Goal: Information Seeking & Learning: Learn about a topic

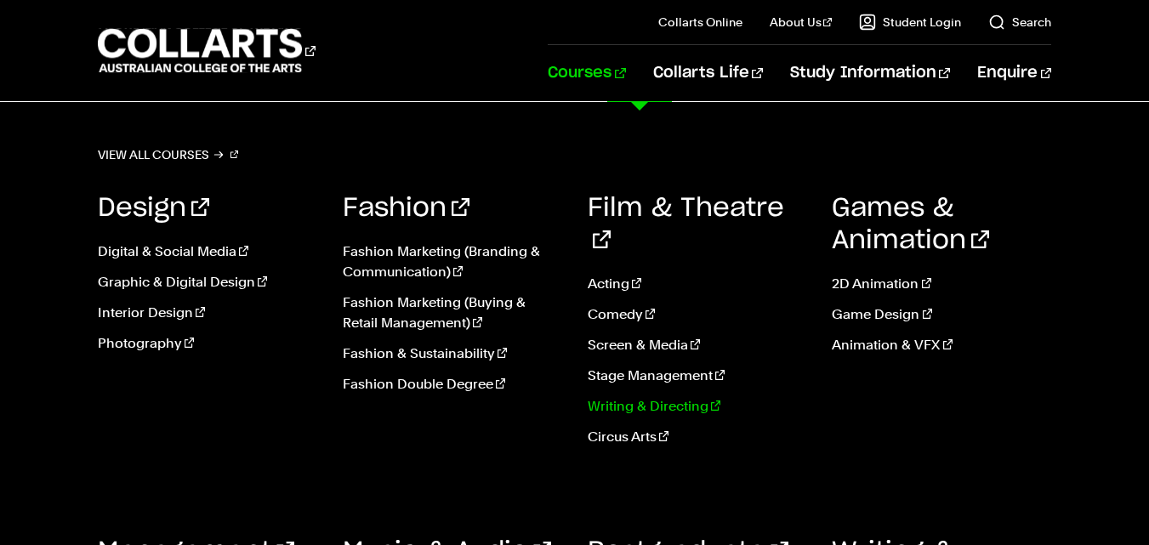
scroll to position [4512, 0]
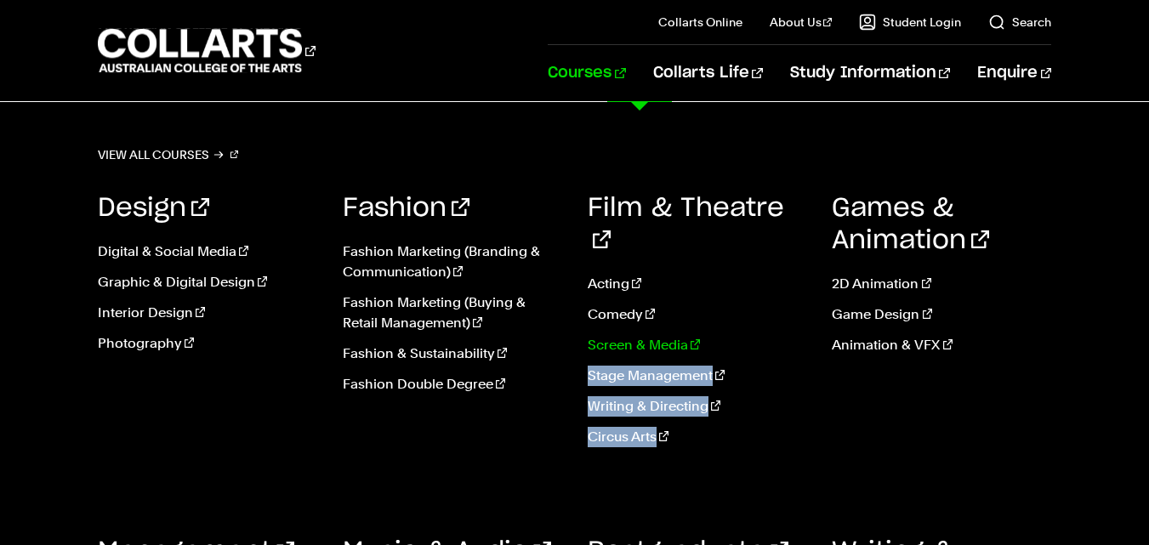
drag, startPoint x: 749, startPoint y: 446, endPoint x: 714, endPoint y: 311, distance: 139.1
click at [714, 311] on div "Film & Theatre Acting Comedy Screen & Media Stage Management Writing & Directin…" at bounding box center [697, 326] width 219 height 318
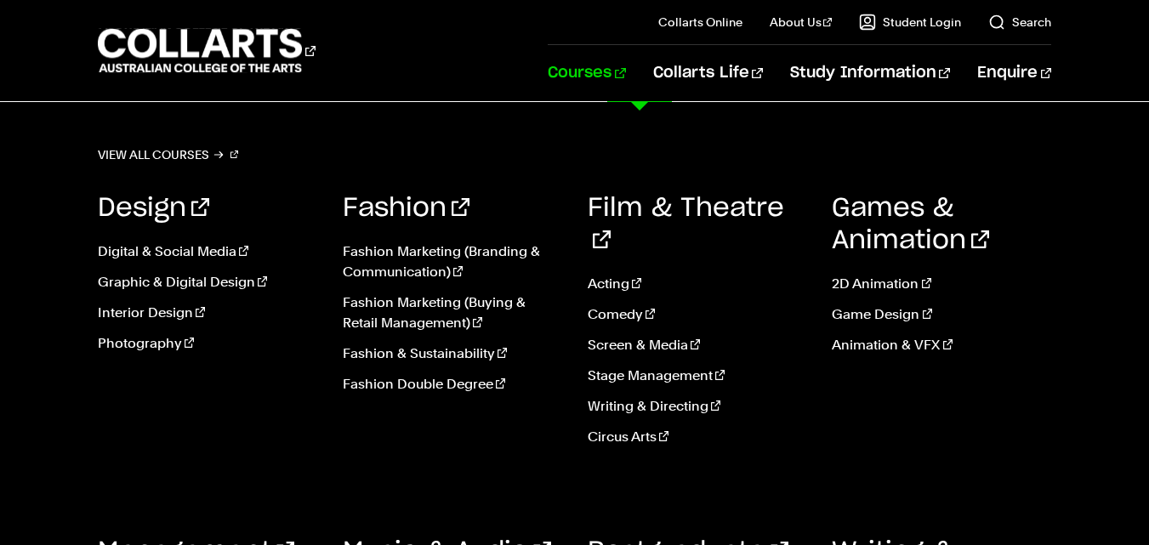
click at [524, 436] on div "Fashion Fashion Marketing (Branding & Communication) Fashion Marketing (Buying …" at bounding box center [452, 326] width 219 height 318
click at [183, 150] on link "View all courses" at bounding box center [168, 155] width 141 height 24
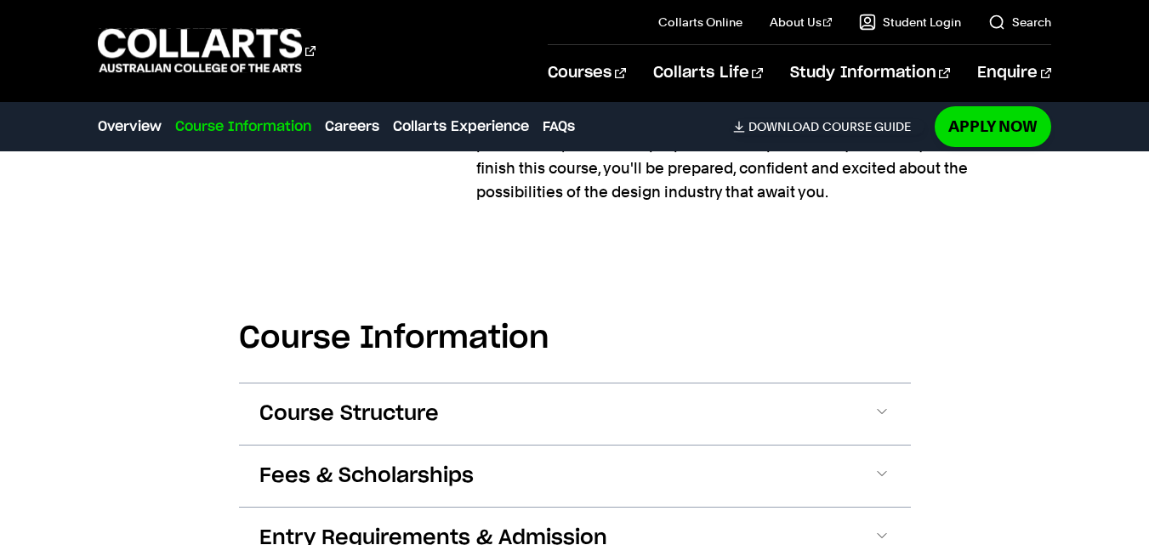
scroll to position [2041, 0]
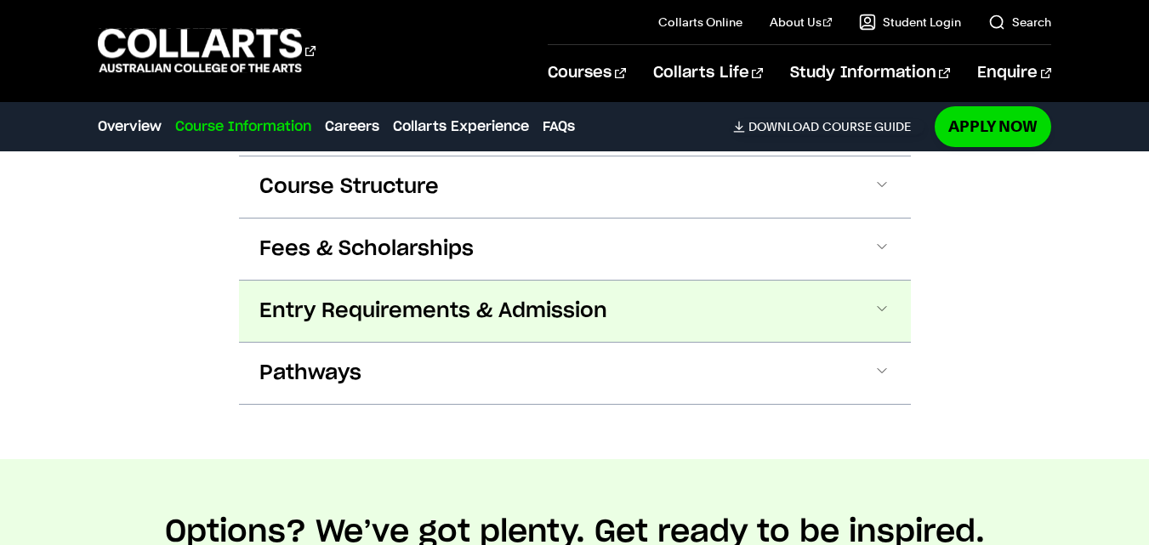
click at [432, 310] on span "Entry Requirements & Admission" at bounding box center [433, 311] width 348 height 27
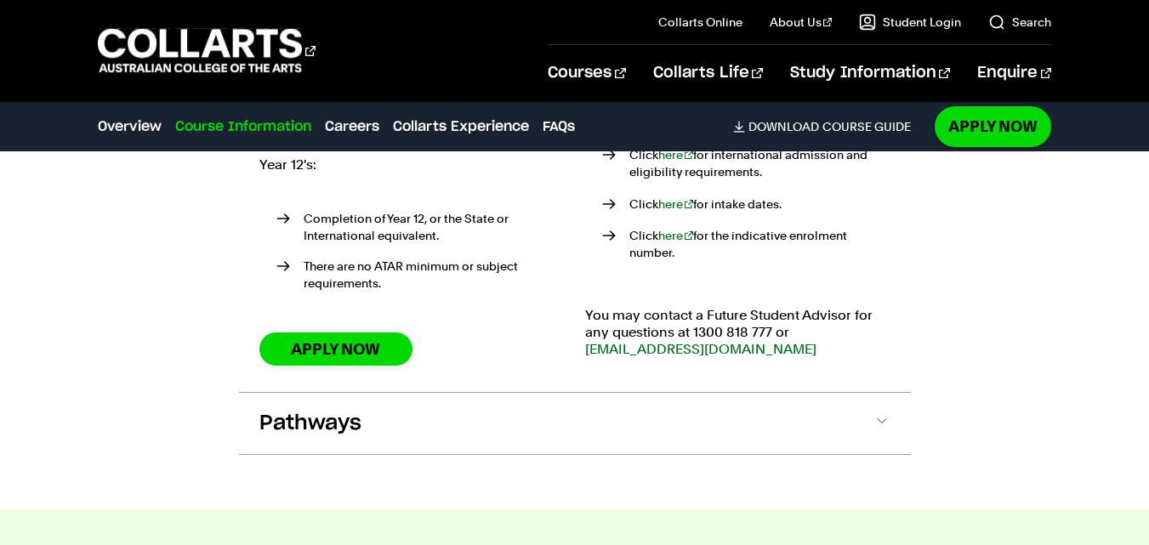
scroll to position [2495, 0]
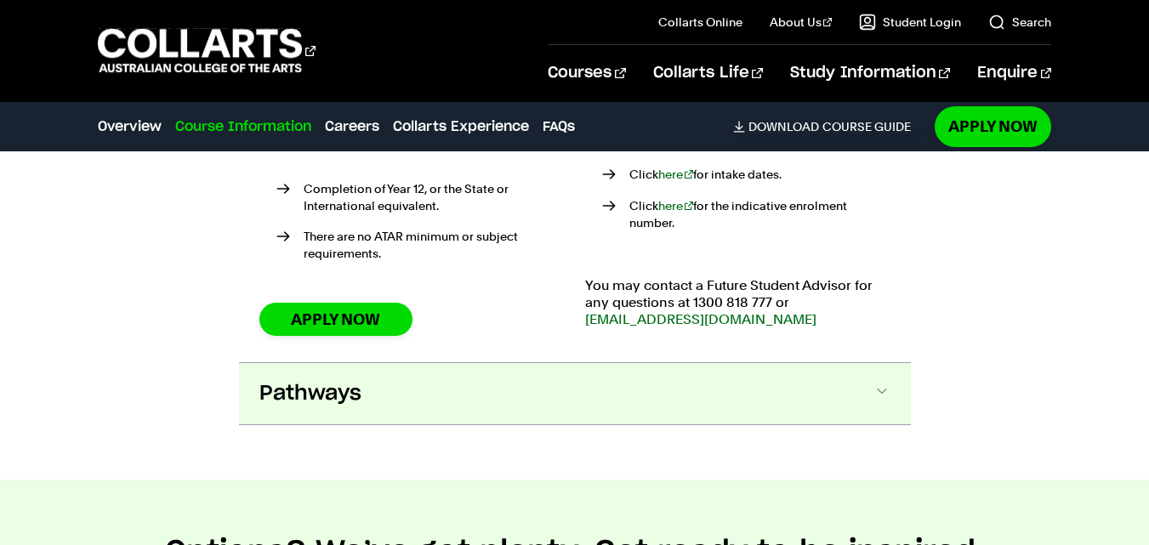
click at [513, 381] on button "Pathways" at bounding box center [575, 393] width 672 height 61
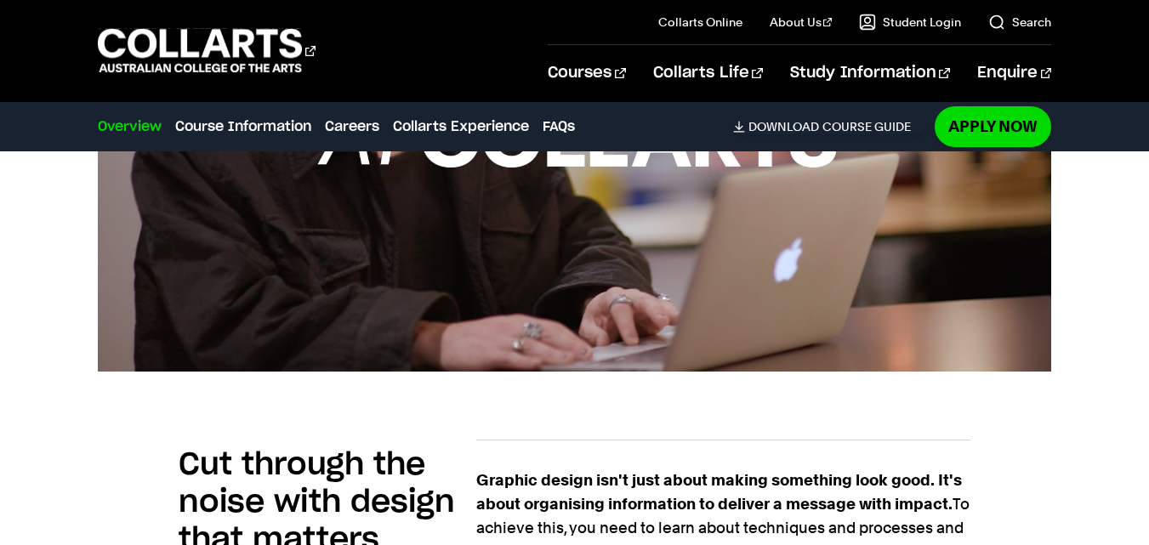
scroll to position [908, 0]
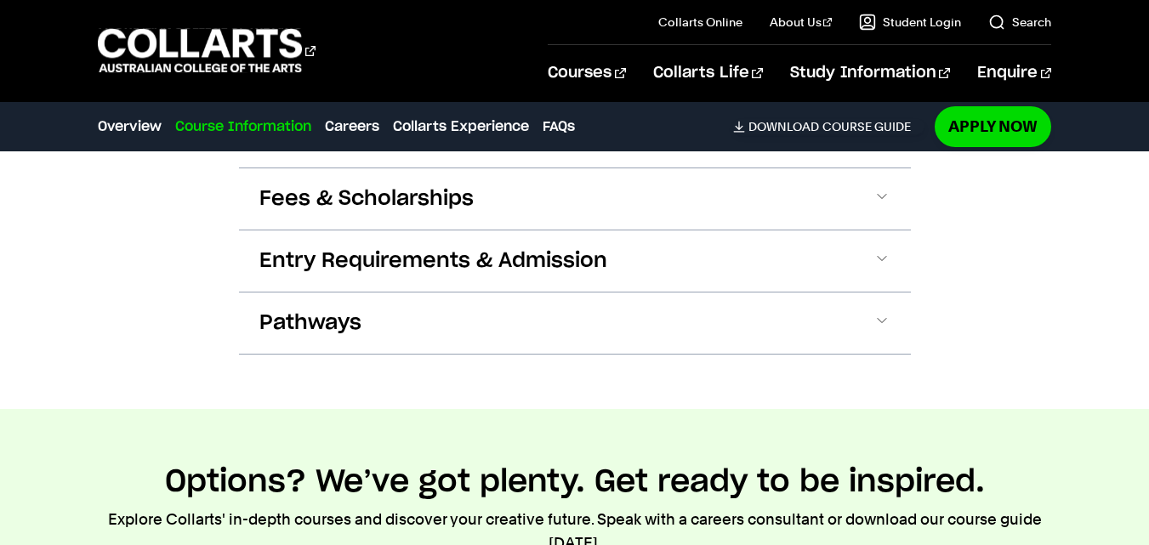
scroll to position [1814, 0]
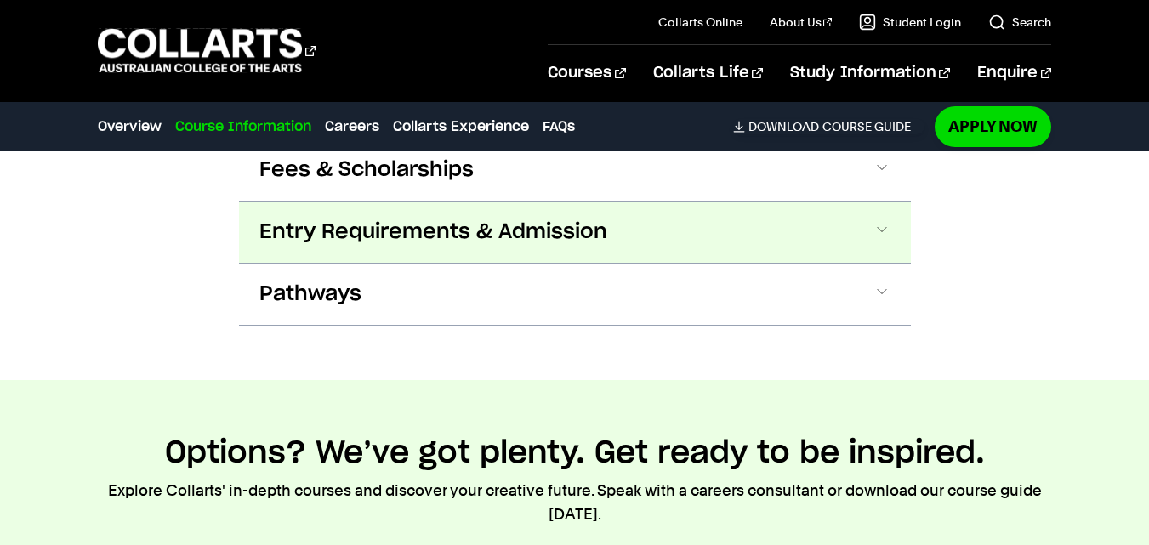
click at [341, 217] on button "Entry Requirements & Admission" at bounding box center [575, 232] width 672 height 61
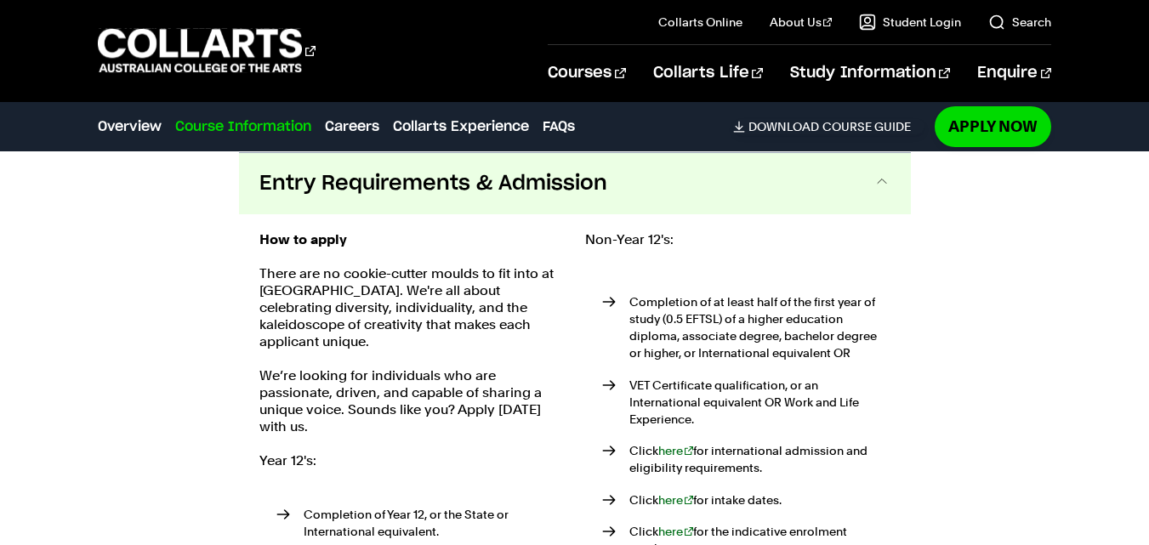
scroll to position [2090, 0]
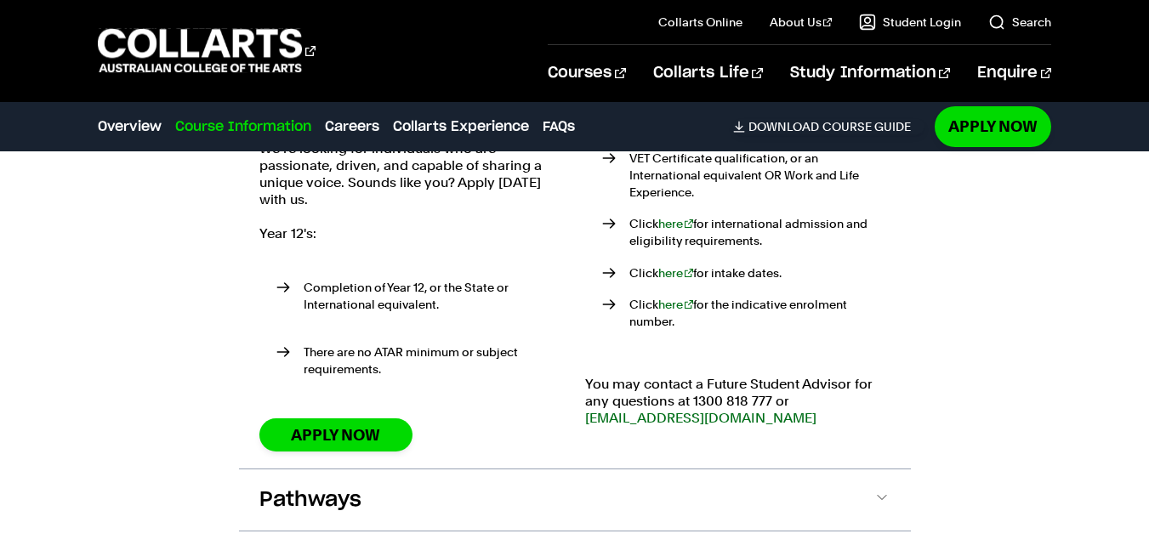
drag, startPoint x: 505, startPoint y: 348, endPoint x: 544, endPoint y: 344, distance: 39.4
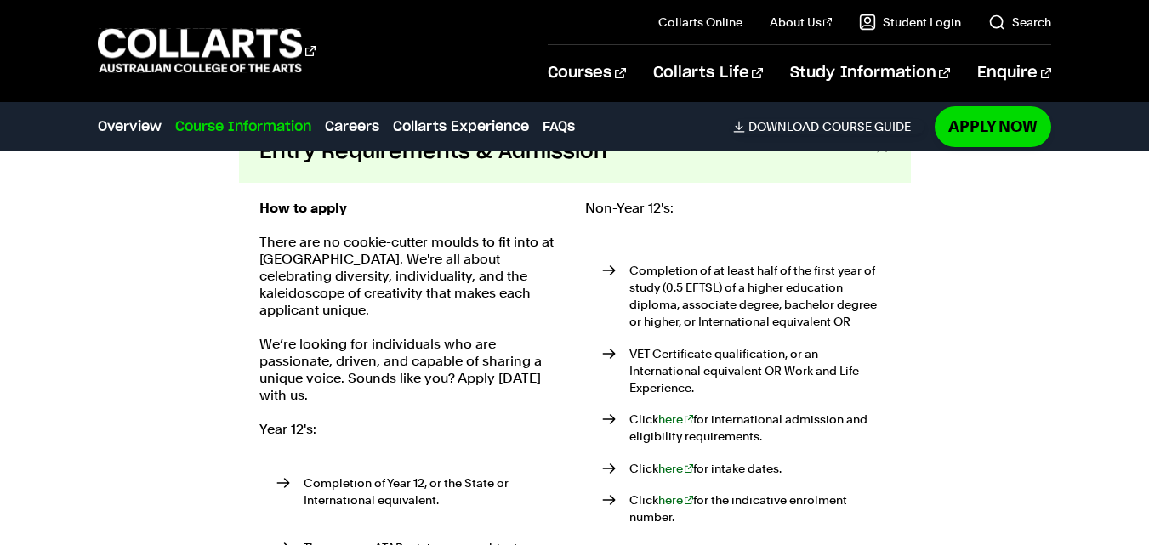
scroll to position [1863, 0]
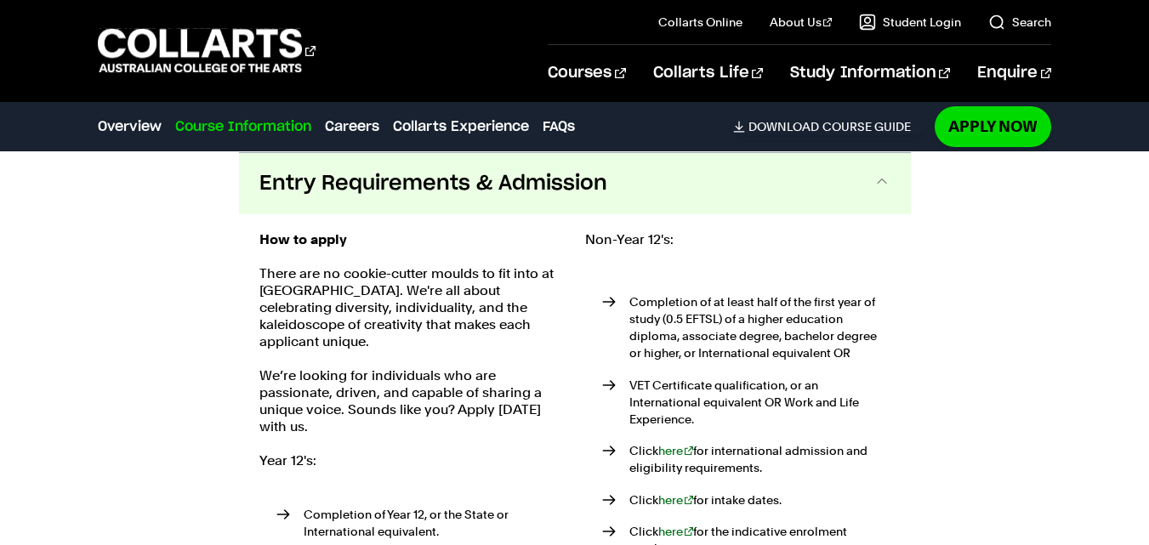
drag, startPoint x: 528, startPoint y: 344, endPoint x: 538, endPoint y: 344, distance: 9.4
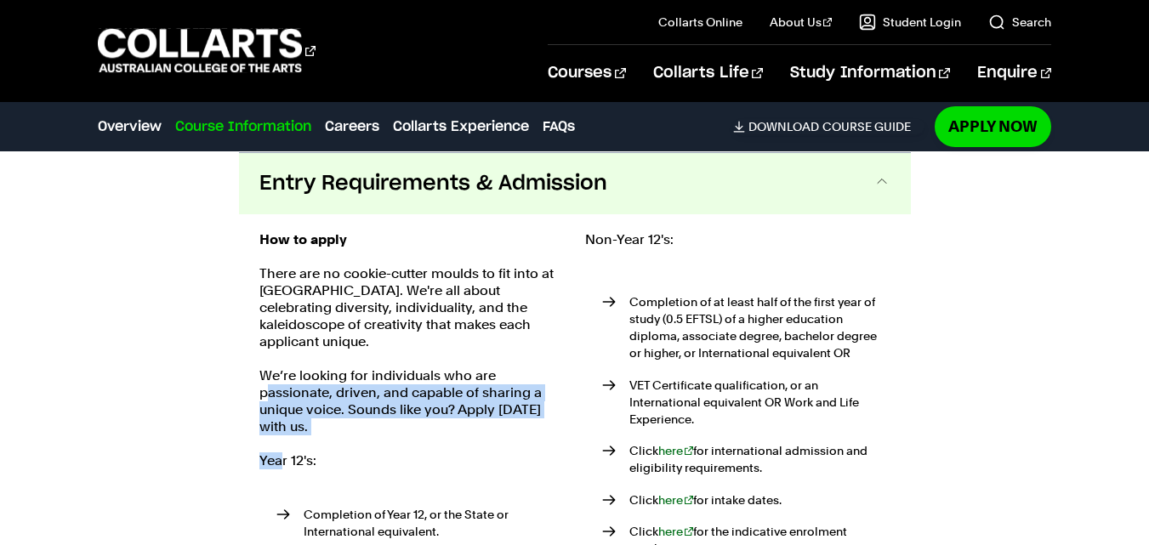
drag, startPoint x: 279, startPoint y: 432, endPoint x: 271, endPoint y: 384, distance: 49.1
click at [265, 379] on div "How to apply There are no cookie-cutter moulds to fit into at Collarts. We're a…" at bounding box center [411, 454] width 305 height 447
click at [294, 400] on p "We’re looking for individuals who are passionate, driven, and capable of sharin…" at bounding box center [411, 401] width 305 height 68
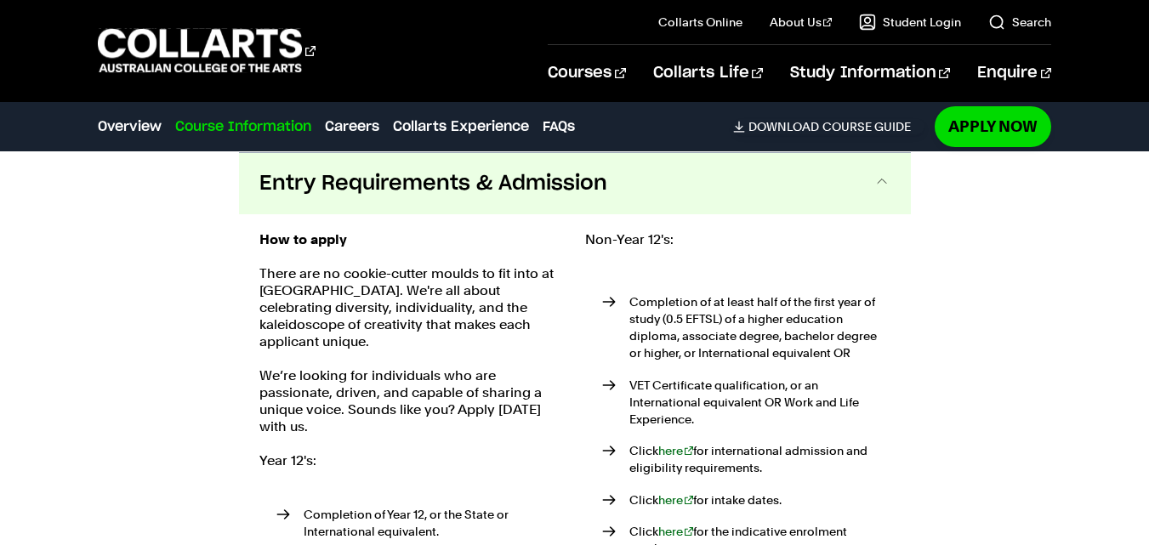
click at [277, 418] on p "We’re looking for individuals who are passionate, driven, and capable of sharin…" at bounding box center [411, 401] width 305 height 68
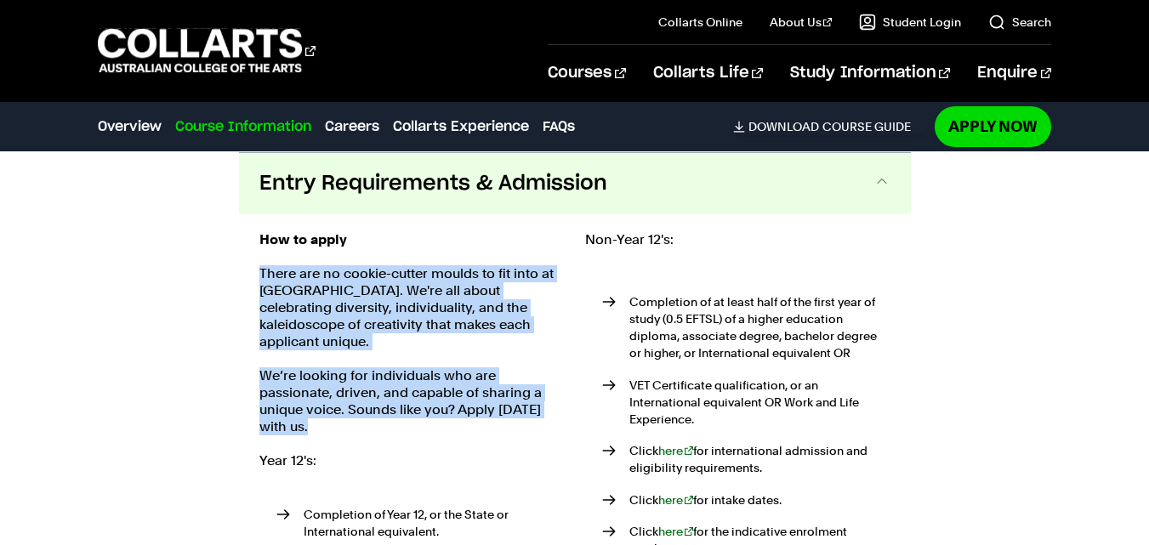
drag, startPoint x: 280, startPoint y: 414, endPoint x: 228, endPoint y: 280, distance: 144.1
click at [228, 280] on div "Course Information Course Structure Bachelor of 2D Animation The Bachelor degre…" at bounding box center [574, 349] width 1149 height 928
click at [363, 315] on p "There are no cookie-cutter moulds to fit into at Collarts. We're all about cele…" at bounding box center [411, 307] width 305 height 85
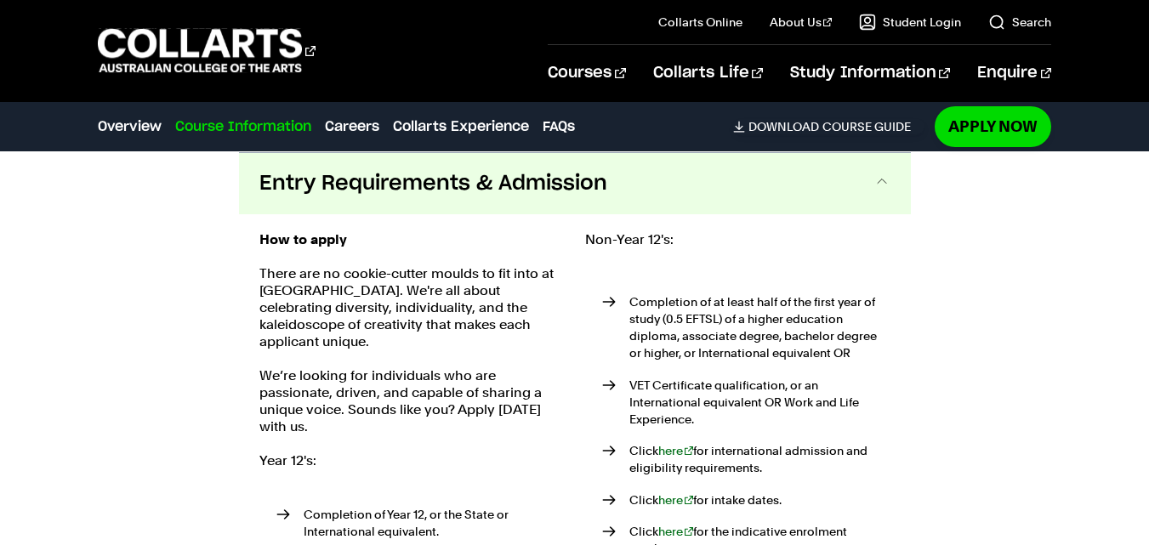
click at [406, 419] on div "How to apply There are no cookie-cutter moulds to fit into at Collarts. We're a…" at bounding box center [411, 454] width 305 height 447
drag, startPoint x: 492, startPoint y: 441, endPoint x: 477, endPoint y: 468, distance: 30.5
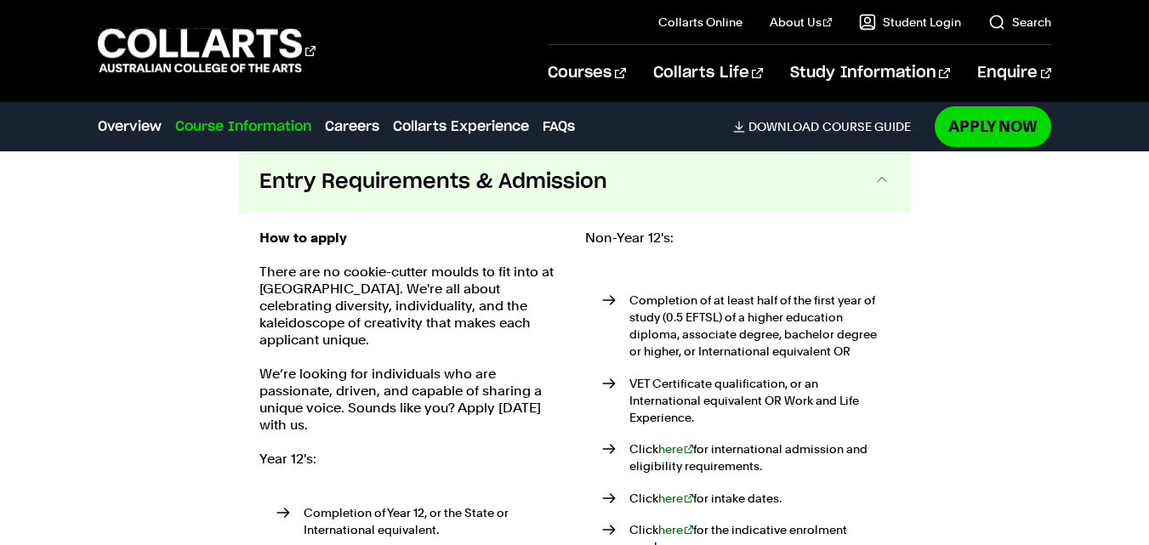
drag, startPoint x: 504, startPoint y: 420, endPoint x: 528, endPoint y: 439, distance: 30.3
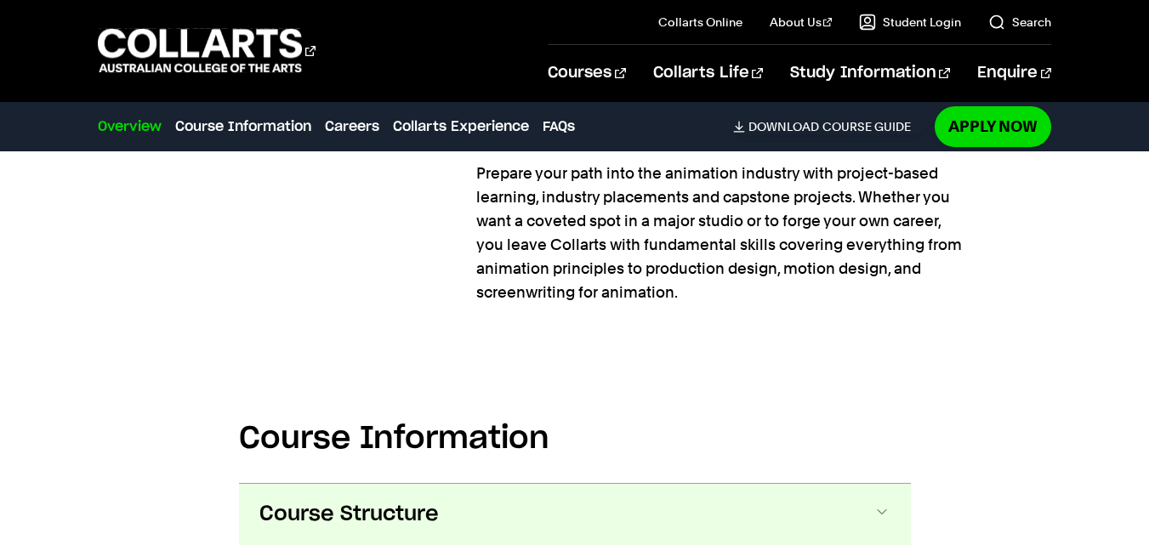
scroll to position [1519, 0]
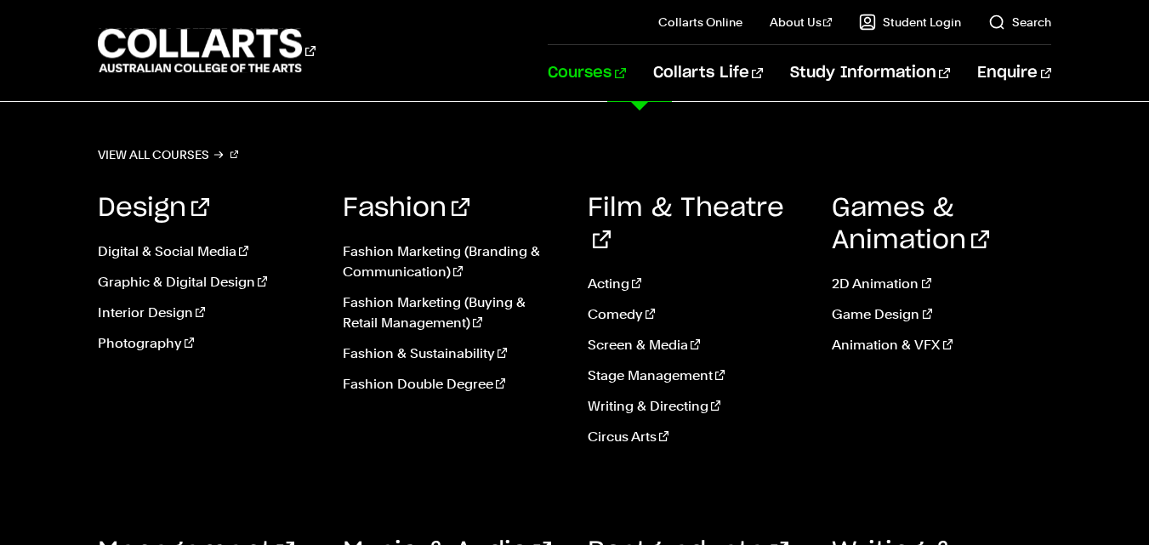
scroll to position [680, 0]
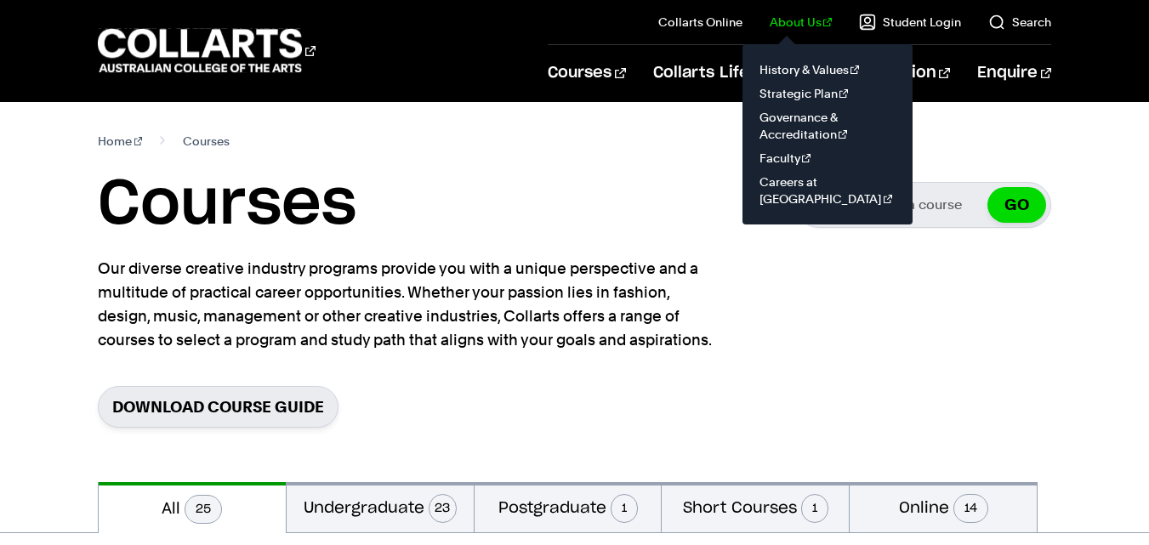
click at [797, 23] on link "About Us" at bounding box center [801, 22] width 63 height 17
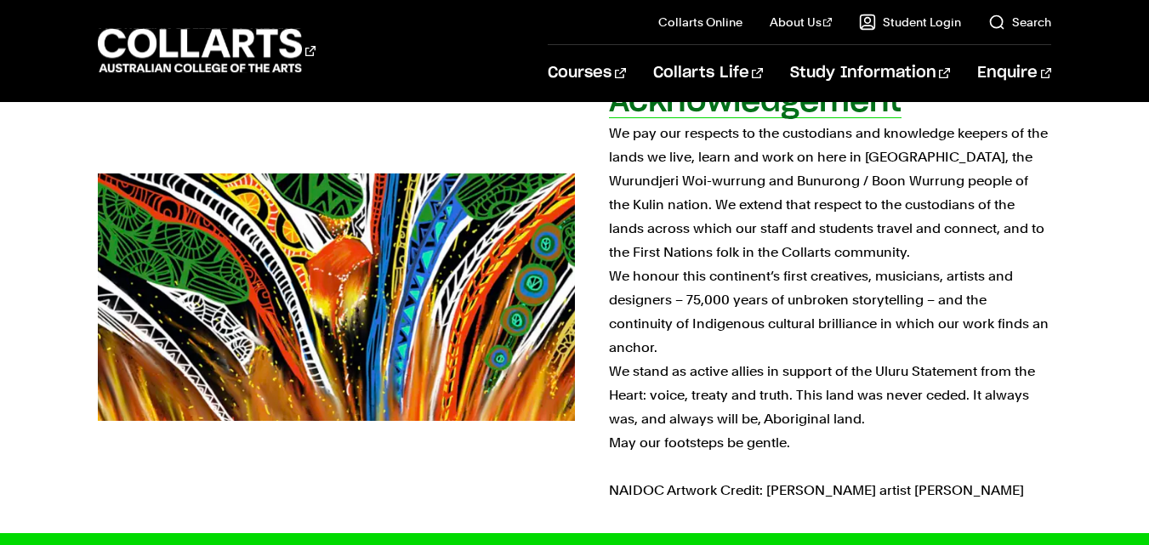
scroll to position [680, 0]
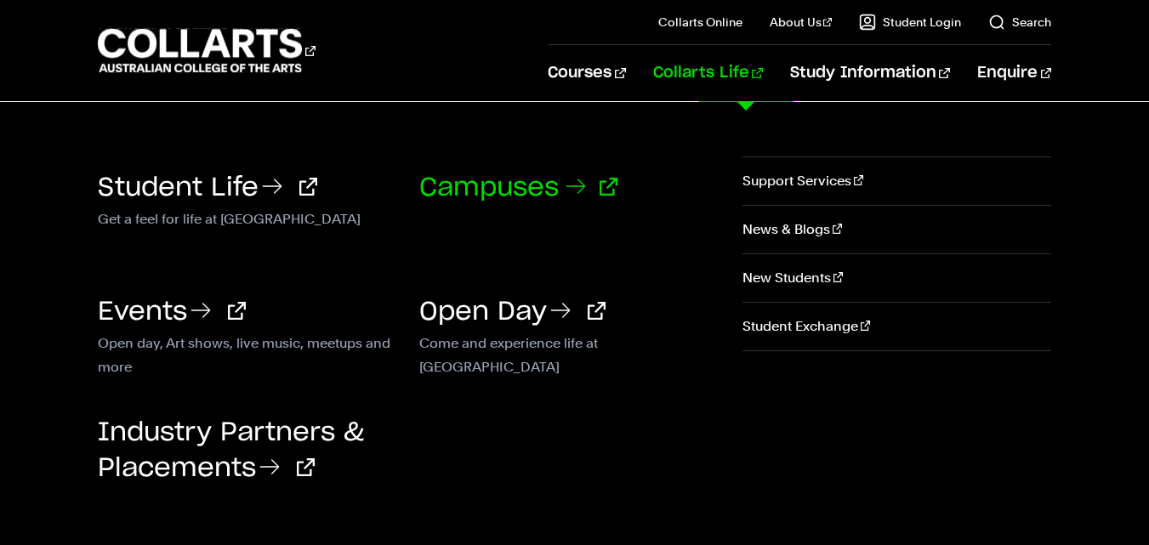
click at [507, 184] on link "Campuses" at bounding box center [518, 188] width 198 height 26
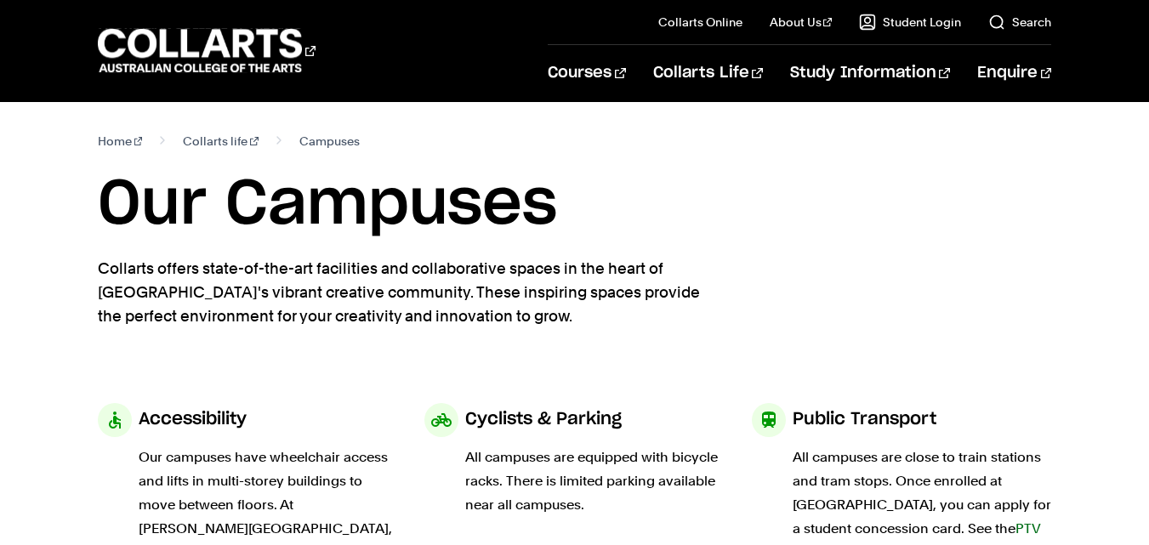
drag, startPoint x: 517, startPoint y: 362, endPoint x: 512, endPoint y: 392, distance: 30.2
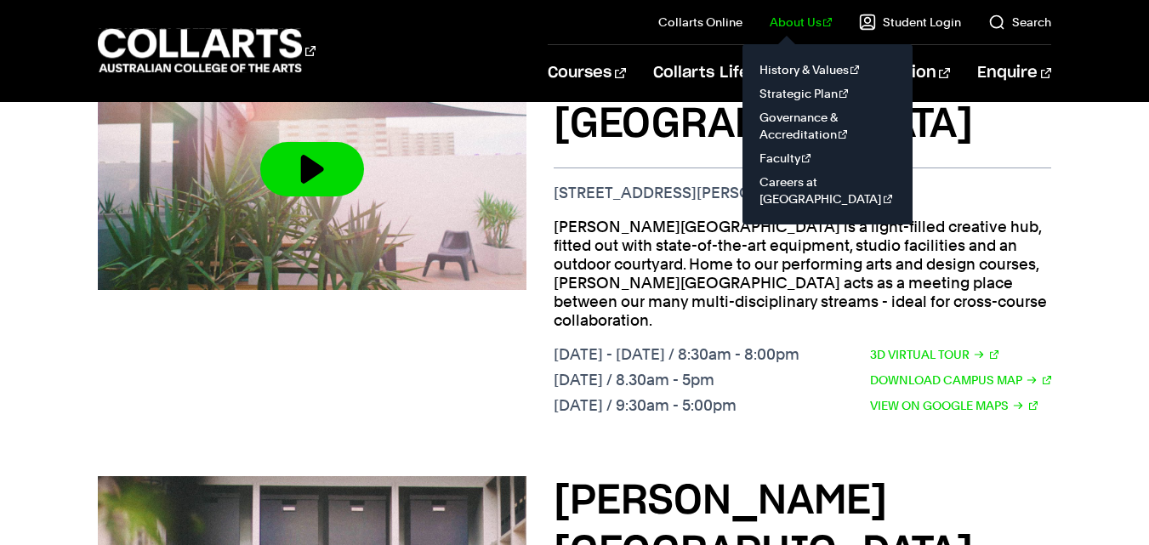
scroll to position [1158, 0]
